Goal: Information Seeking & Learning: Understand process/instructions

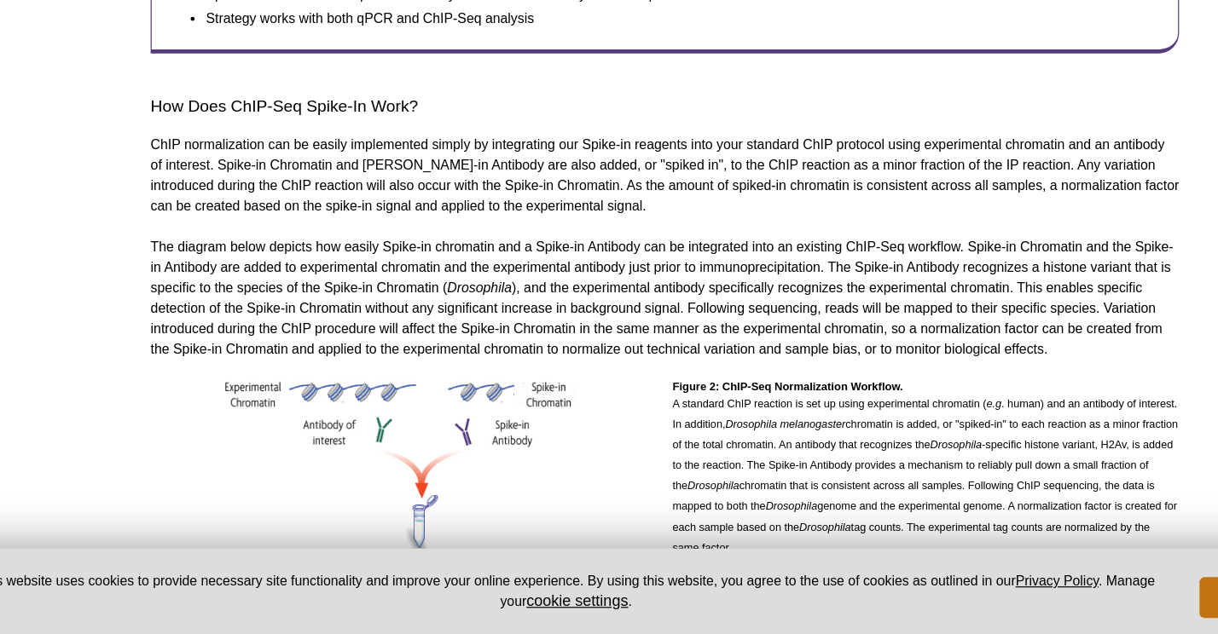
scroll to position [1010, 0]
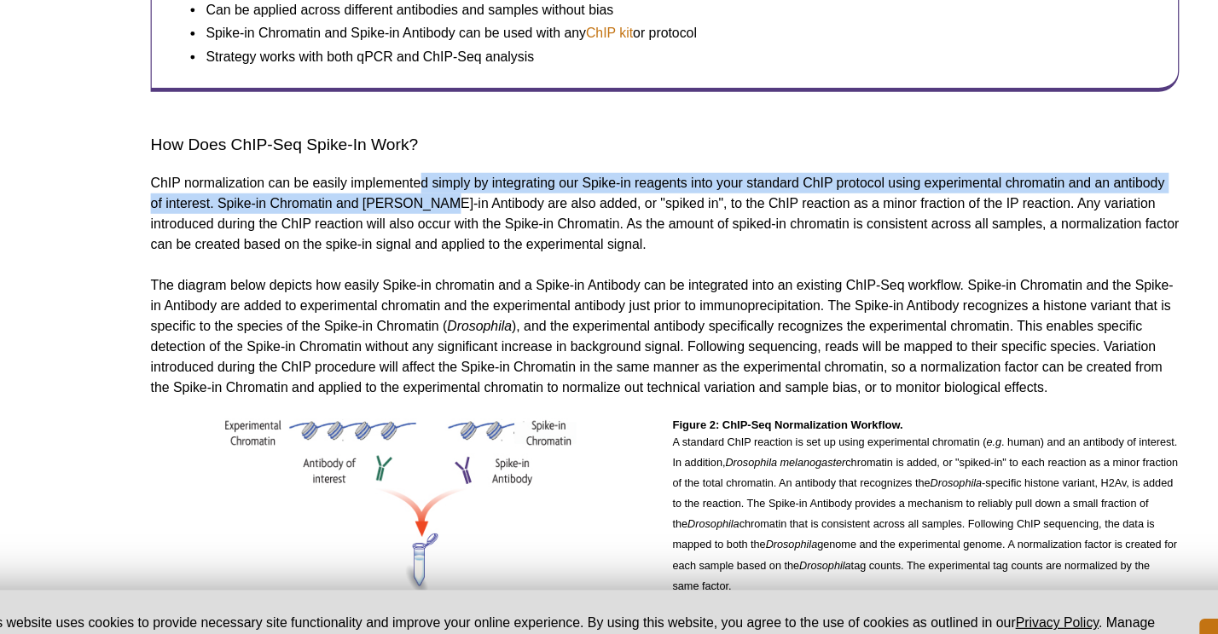
drag, startPoint x: 405, startPoint y: 209, endPoint x: 414, endPoint y: 227, distance: 19.8
click at [414, 227] on p "ChIP normalization can be easily implemented simply by integrating our Spike-in…" at bounding box center [609, 249] width 856 height 68
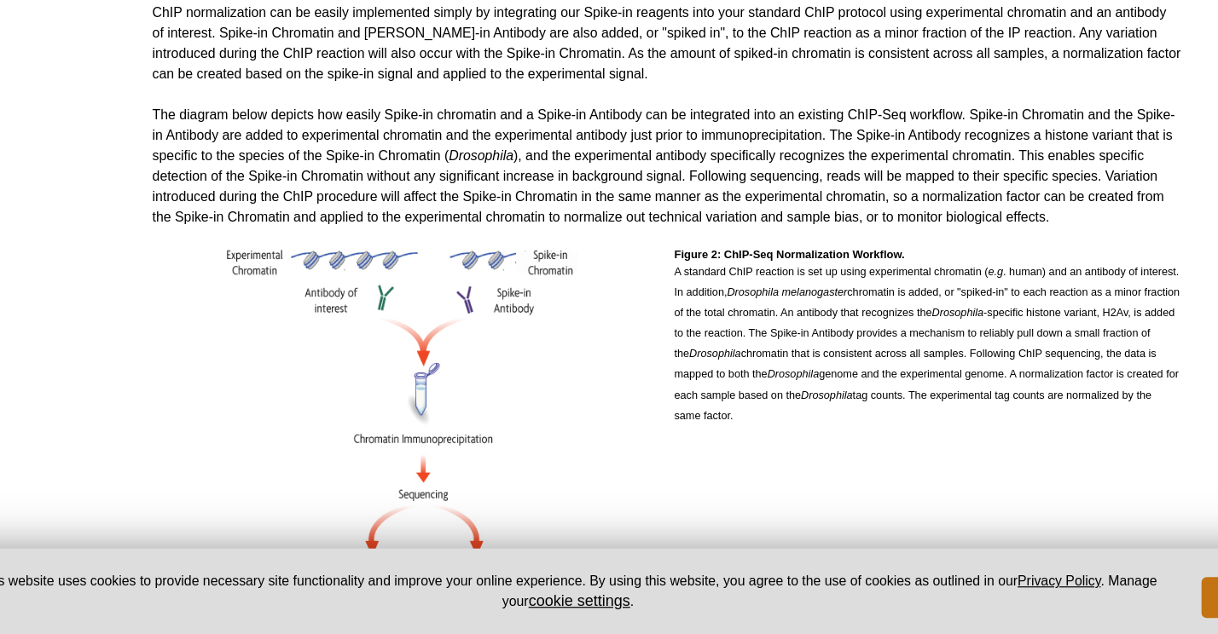
scroll to position [1119, 0]
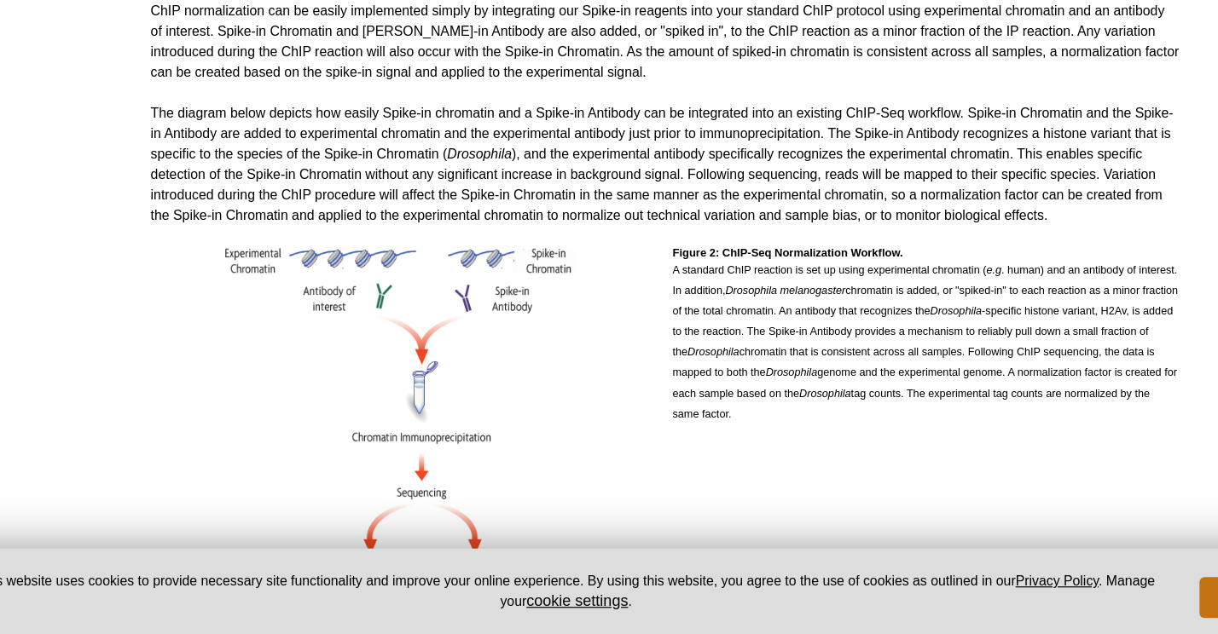
click at [749, 201] on p "The diagram below depicts how easily Spike-in chromatin and a Spike-in Antibody…" at bounding box center [609, 243] width 856 height 102
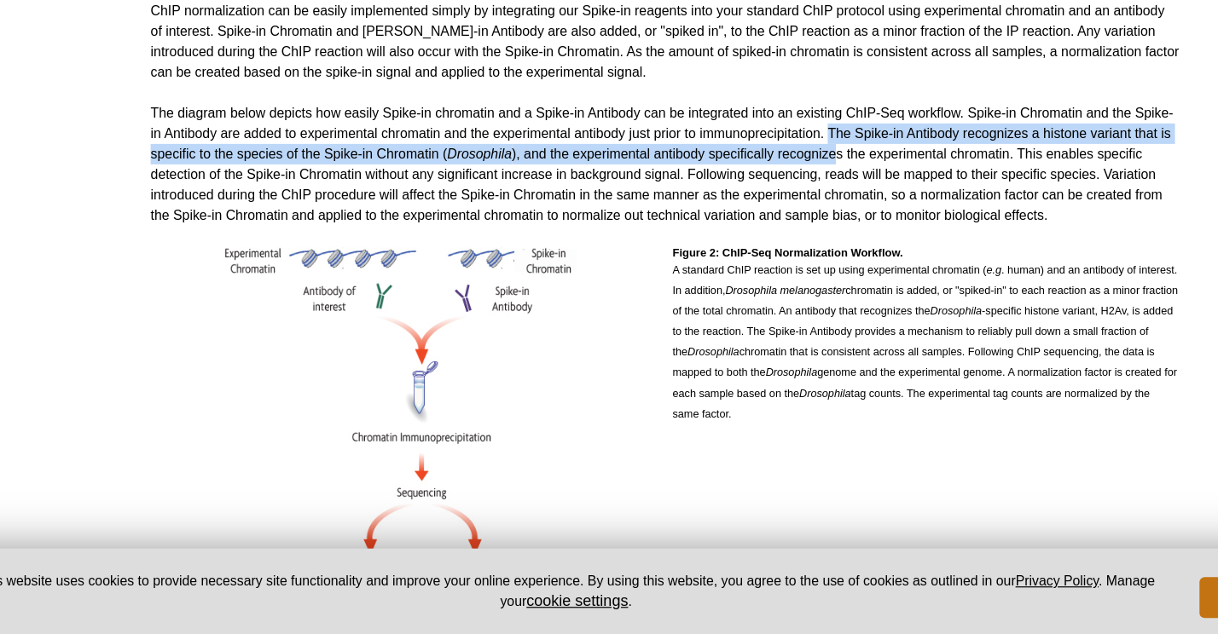
drag, startPoint x: 745, startPoint y: 200, endPoint x: 751, endPoint y: 213, distance: 14.1
click at [751, 213] on p "The diagram below depicts how easily Spike-in chromatin and a Spike-in Antibody…" at bounding box center [609, 243] width 856 height 102
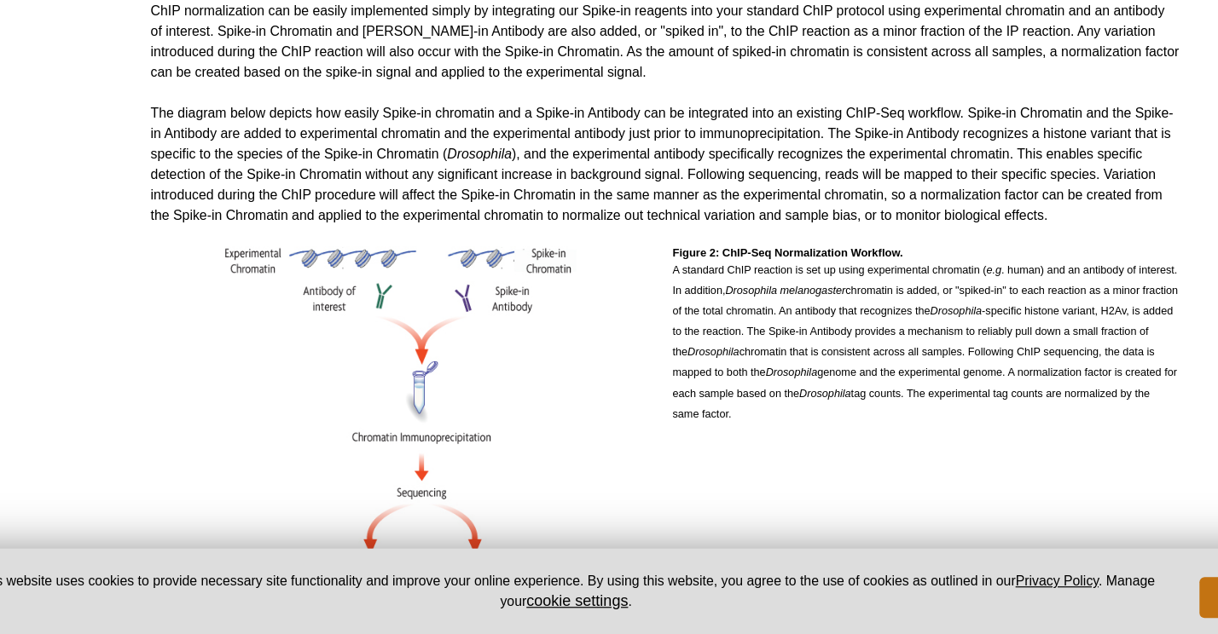
drag, startPoint x: 620, startPoint y: 234, endPoint x: 647, endPoint y: 252, distance: 32.2
click at [647, 252] on p "The diagram below depicts how easily Spike-in chromatin and a Spike-in Antibody…" at bounding box center [609, 243] width 856 height 102
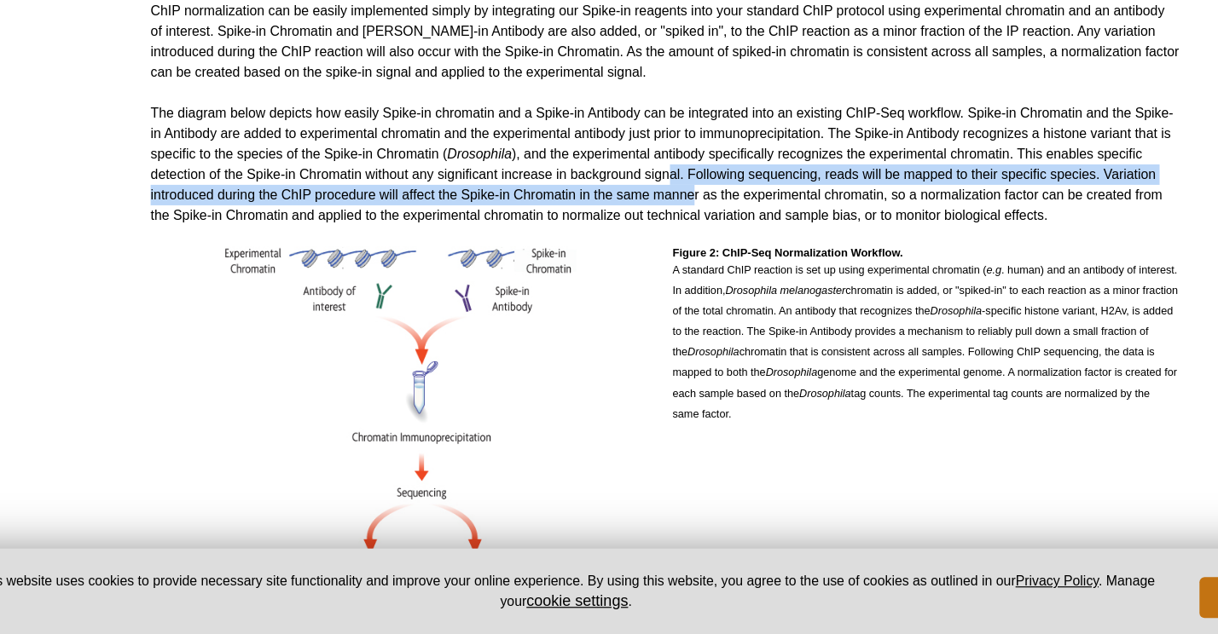
drag, startPoint x: 615, startPoint y: 237, endPoint x: 634, endPoint y: 248, distance: 21.8
click at [634, 248] on p "The diagram below depicts how easily Spike-in chromatin and a Spike-in Antibody…" at bounding box center [609, 243] width 856 height 102
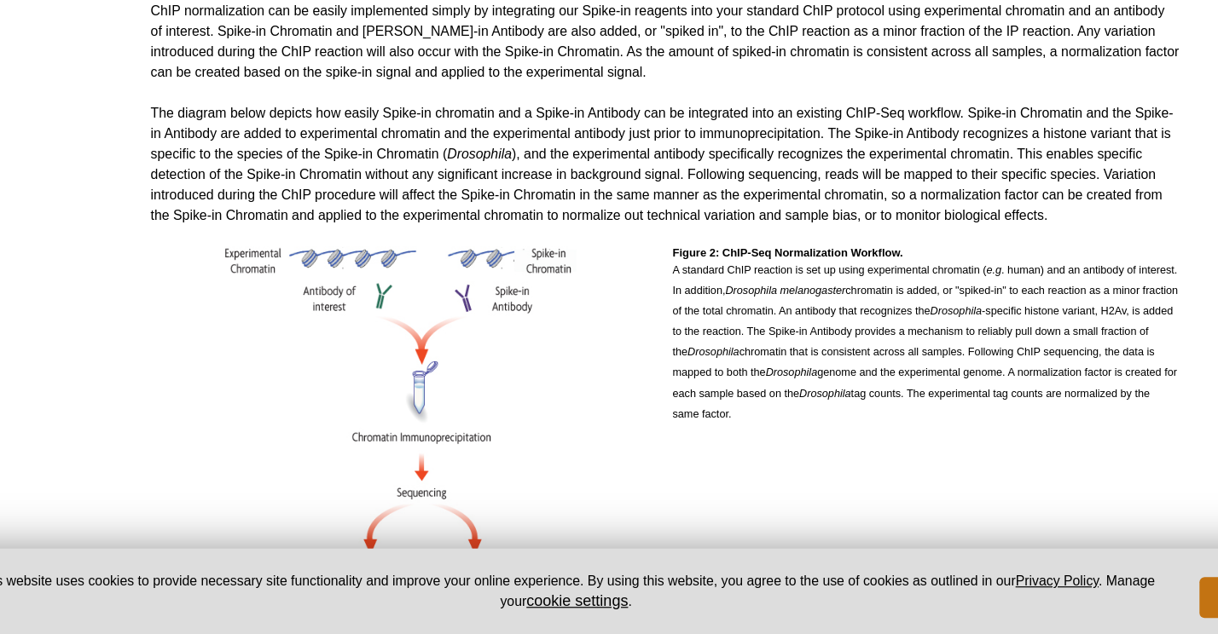
click at [593, 263] on p "The diagram below depicts how easily Spike-in chromatin and a Spike-in Antibody…" at bounding box center [609, 243] width 856 height 102
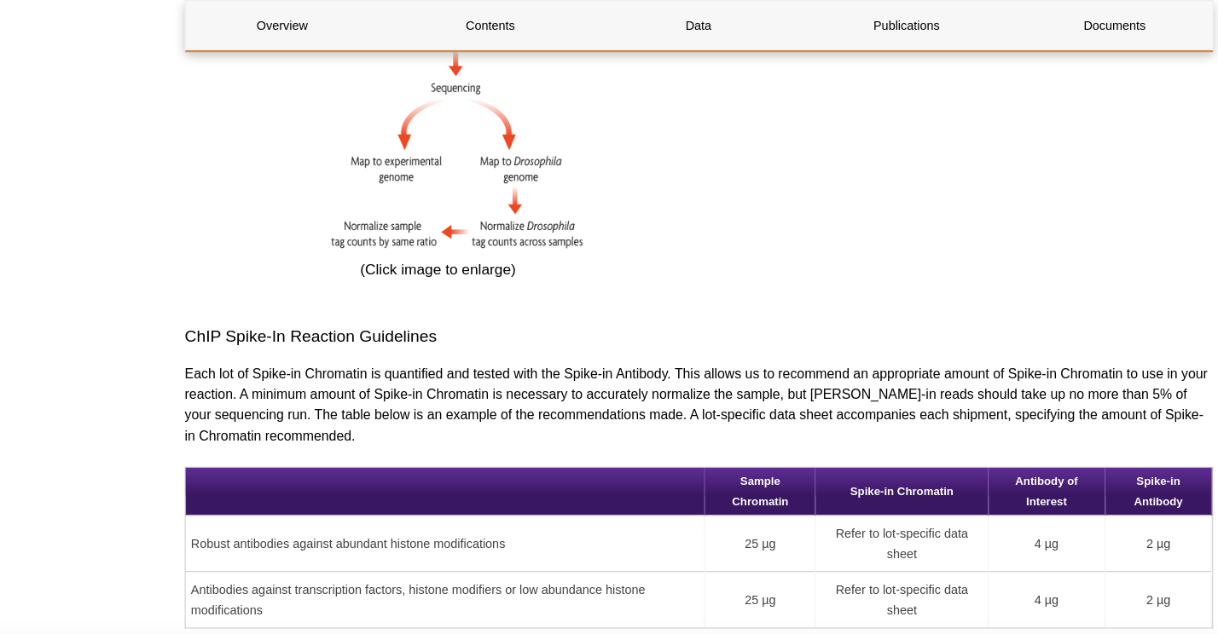
scroll to position [1560, 0]
